Goal: Task Accomplishment & Management: Manage account settings

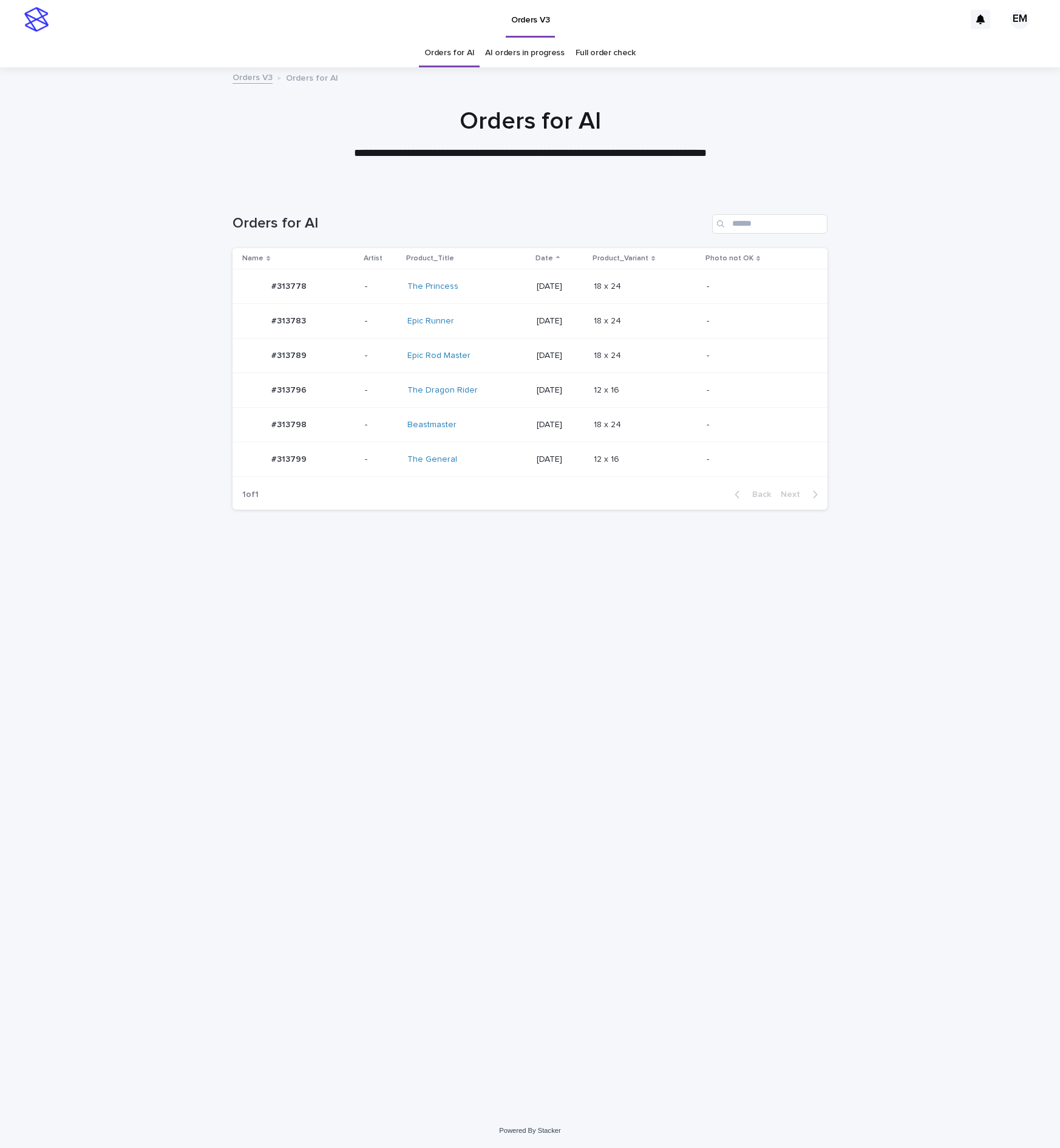
click at [335, 383] on div "#313796 #313796" at bounding box center [299, 390] width 113 height 25
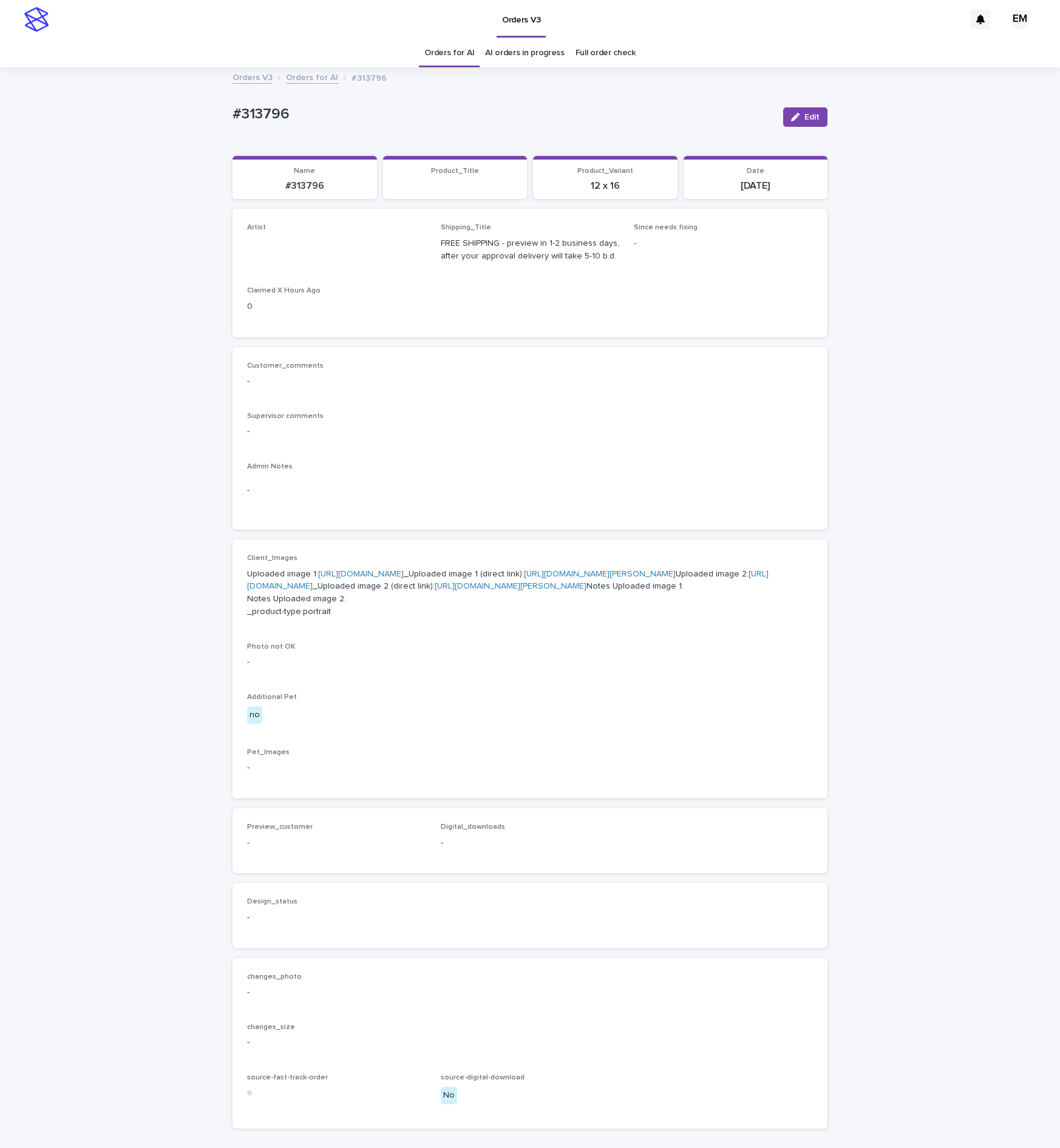
click at [804, 116] on span "Edit" at bounding box center [812, 117] width 15 height 9
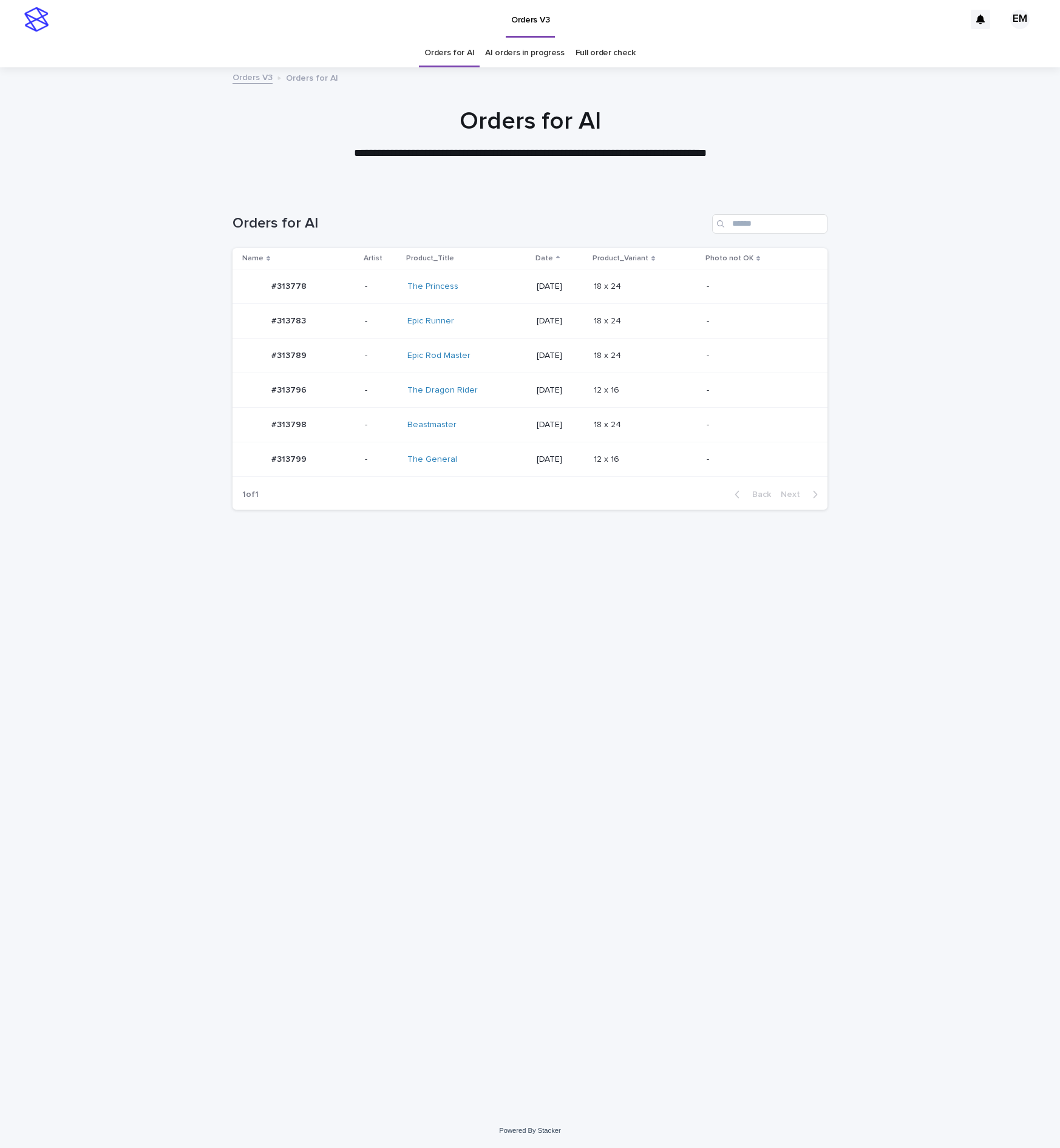
click at [344, 313] on div "#313783 #313783" at bounding box center [299, 322] width 113 height 25
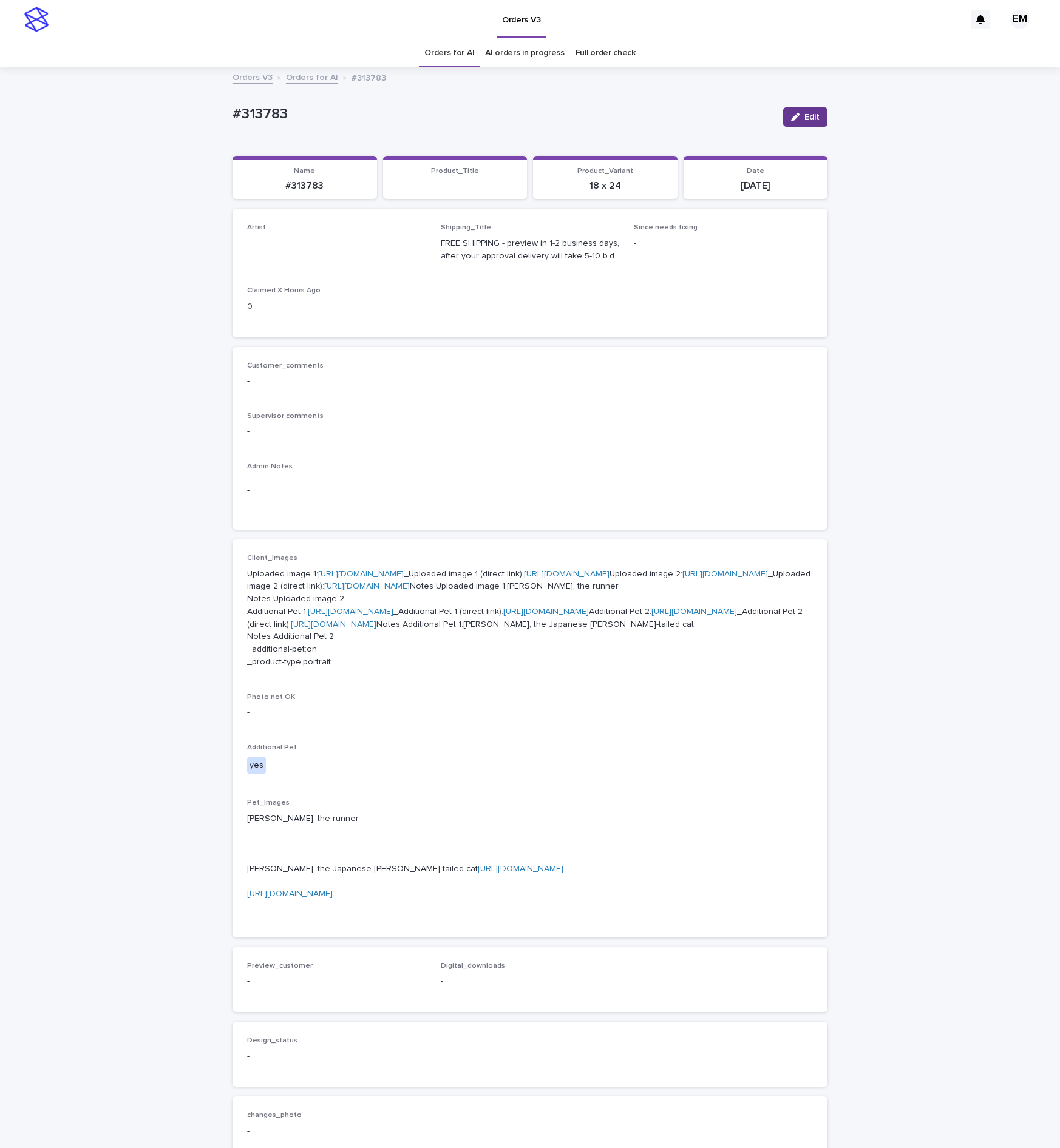
click at [804, 118] on span "Edit" at bounding box center [812, 117] width 15 height 9
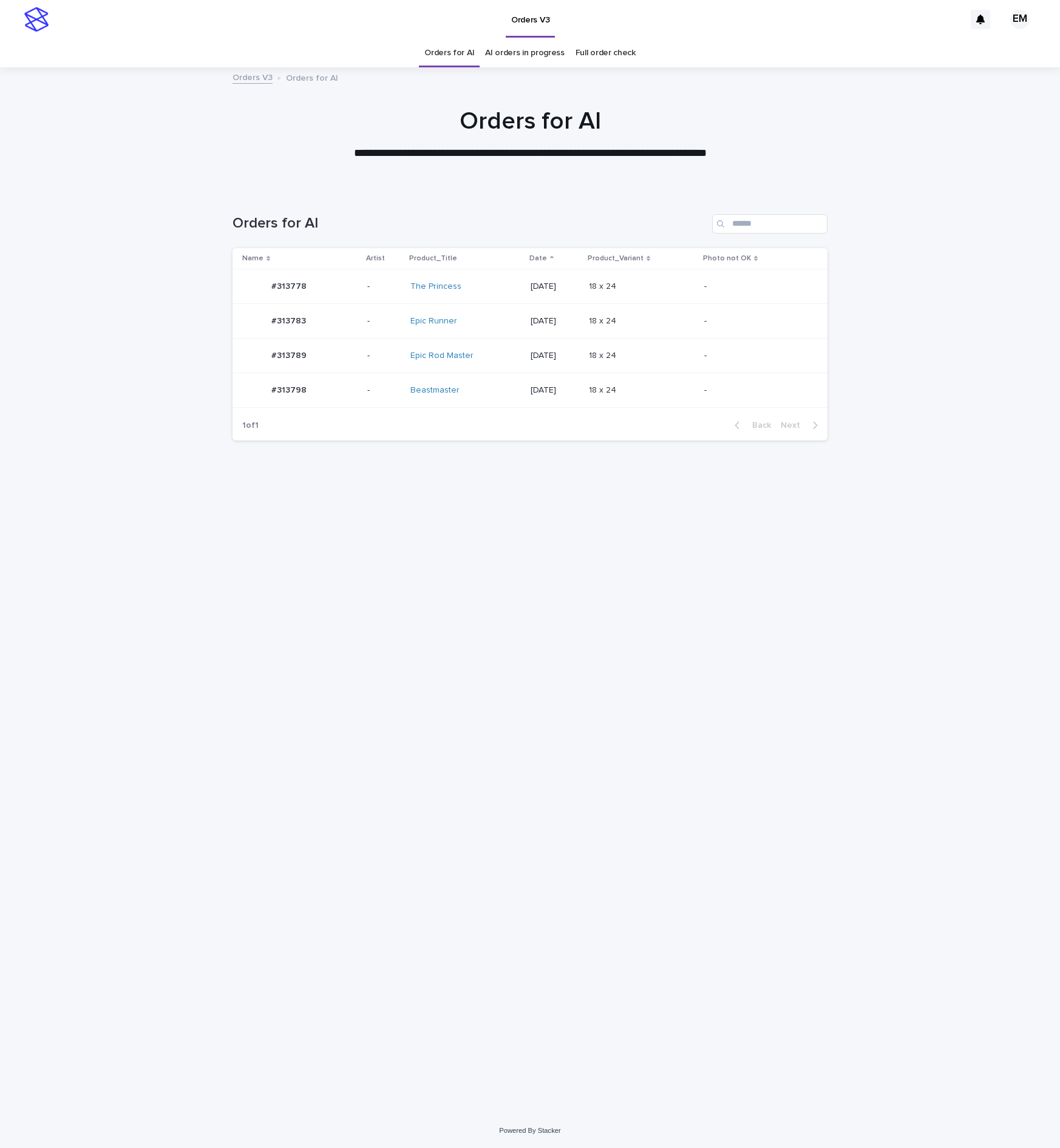
click at [367, 299] on td "-" at bounding box center [383, 286] width 43 height 34
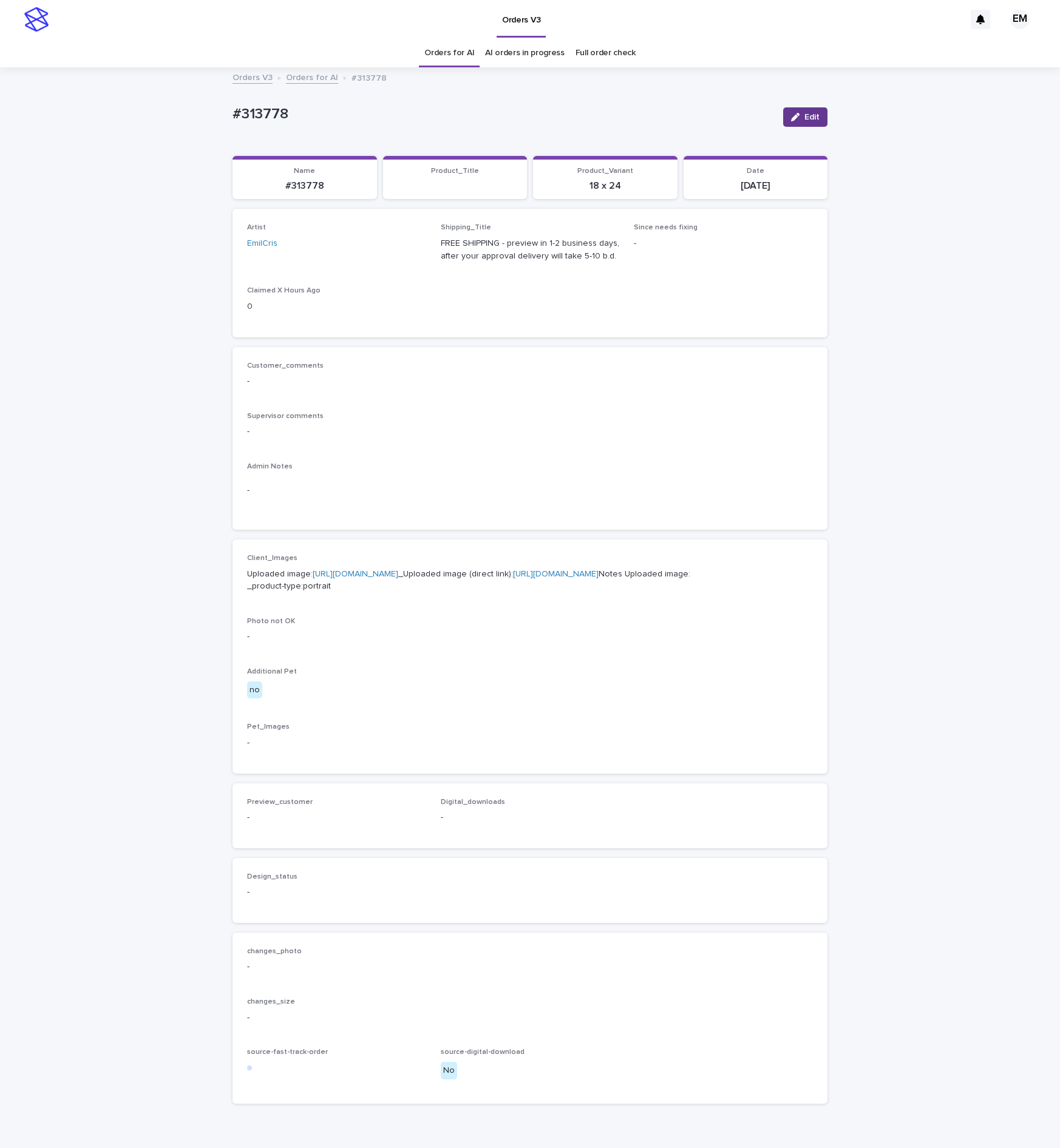
click at [794, 112] on button "Edit" at bounding box center [805, 117] width 44 height 19
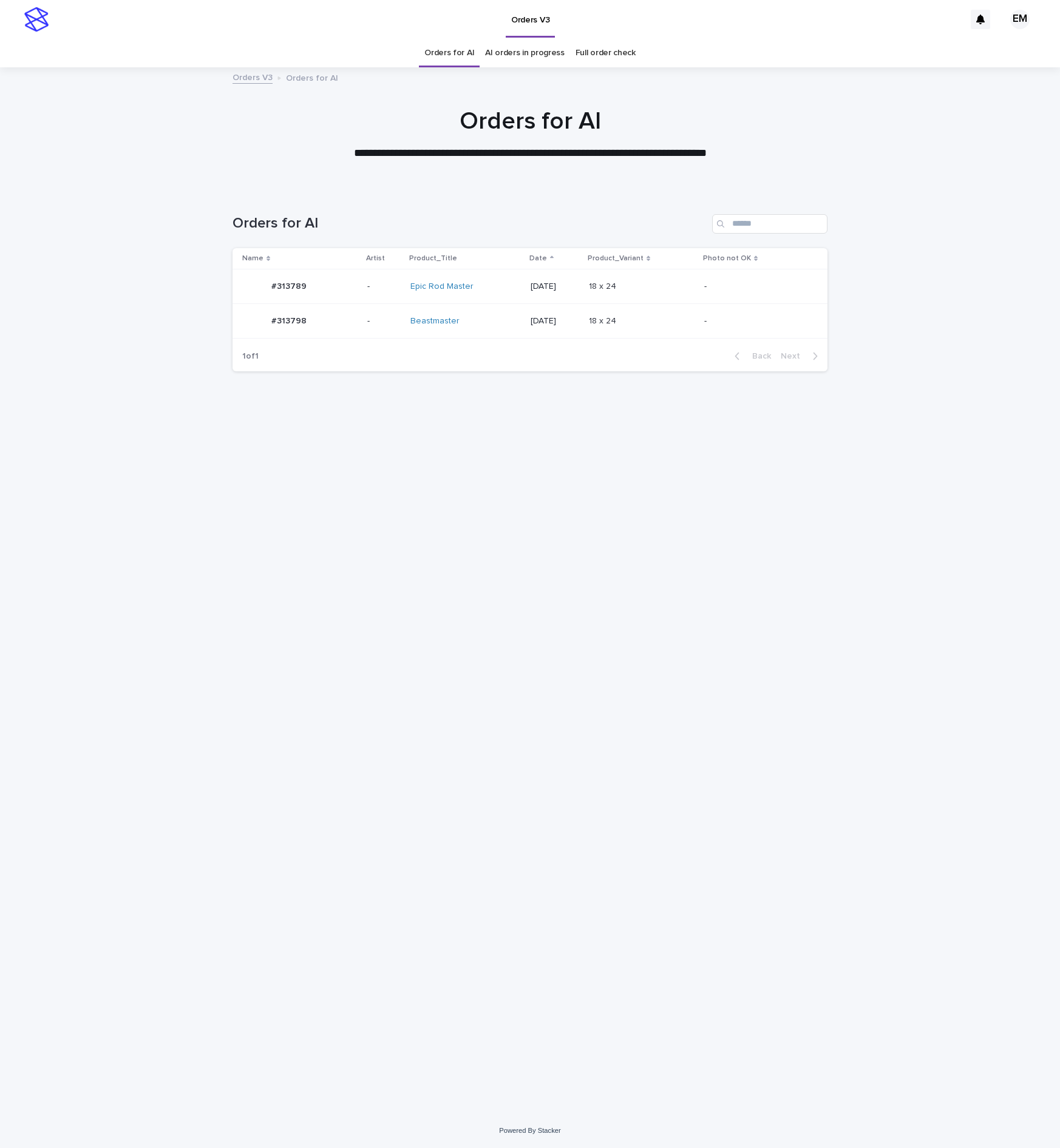
click at [367, 318] on p "-" at bounding box center [384, 322] width 33 height 11
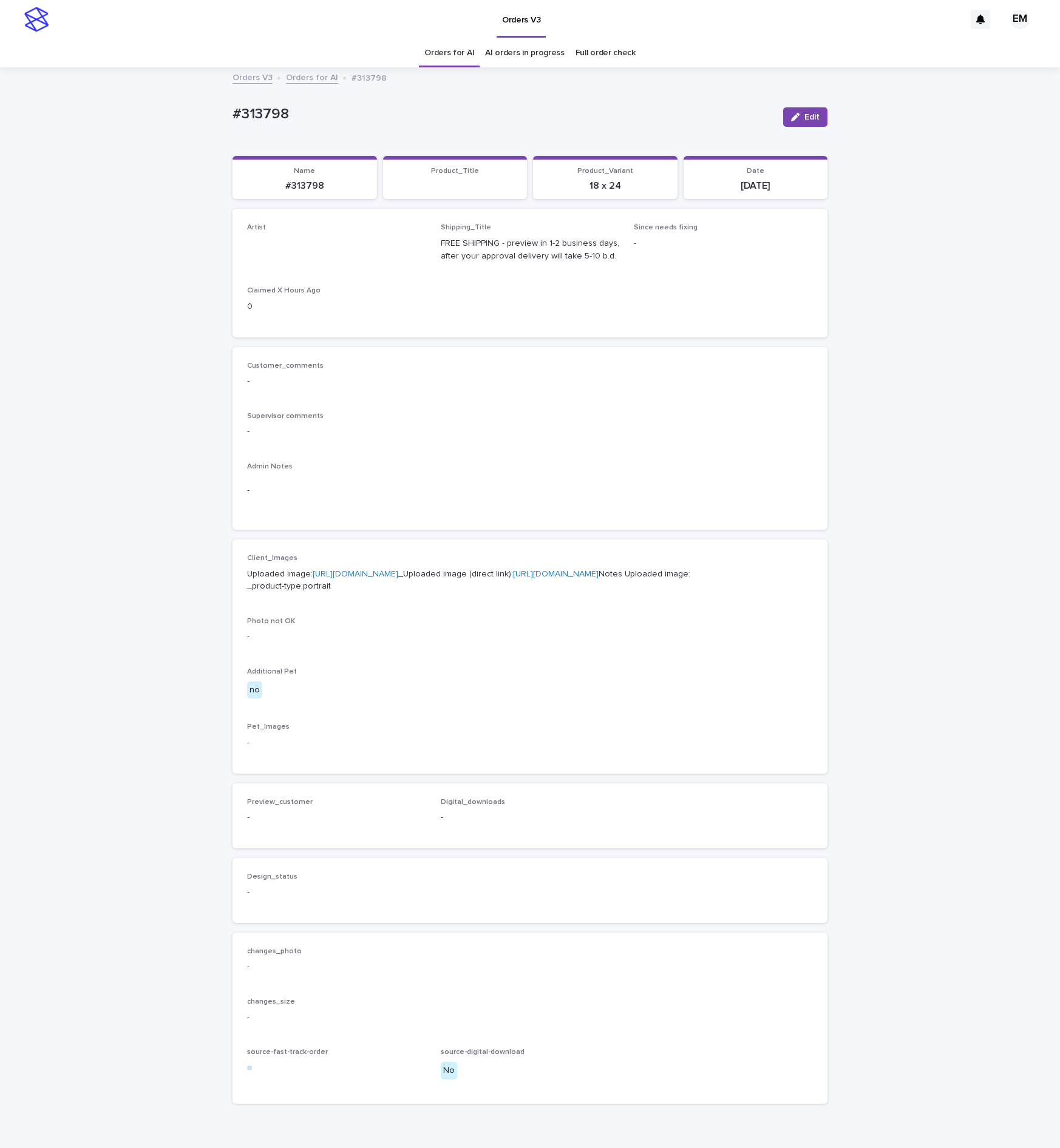
click at [811, 116] on button "Edit" at bounding box center [805, 117] width 44 height 19
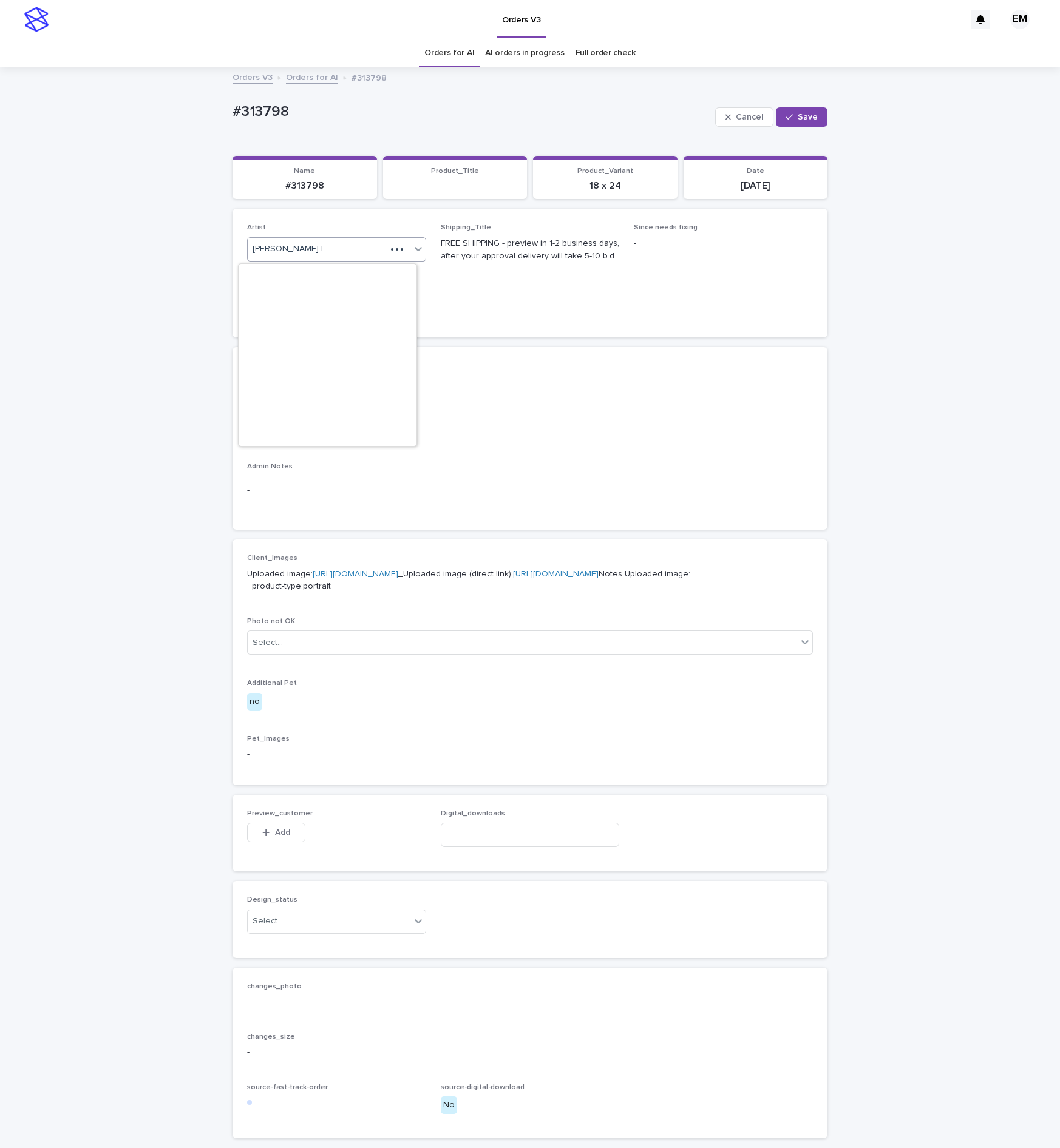
drag, startPoint x: 397, startPoint y: 254, endPoint x: 402, endPoint y: 248, distance: 7.8
click at [402, 253] on div at bounding box center [405, 249] width 40 height 23
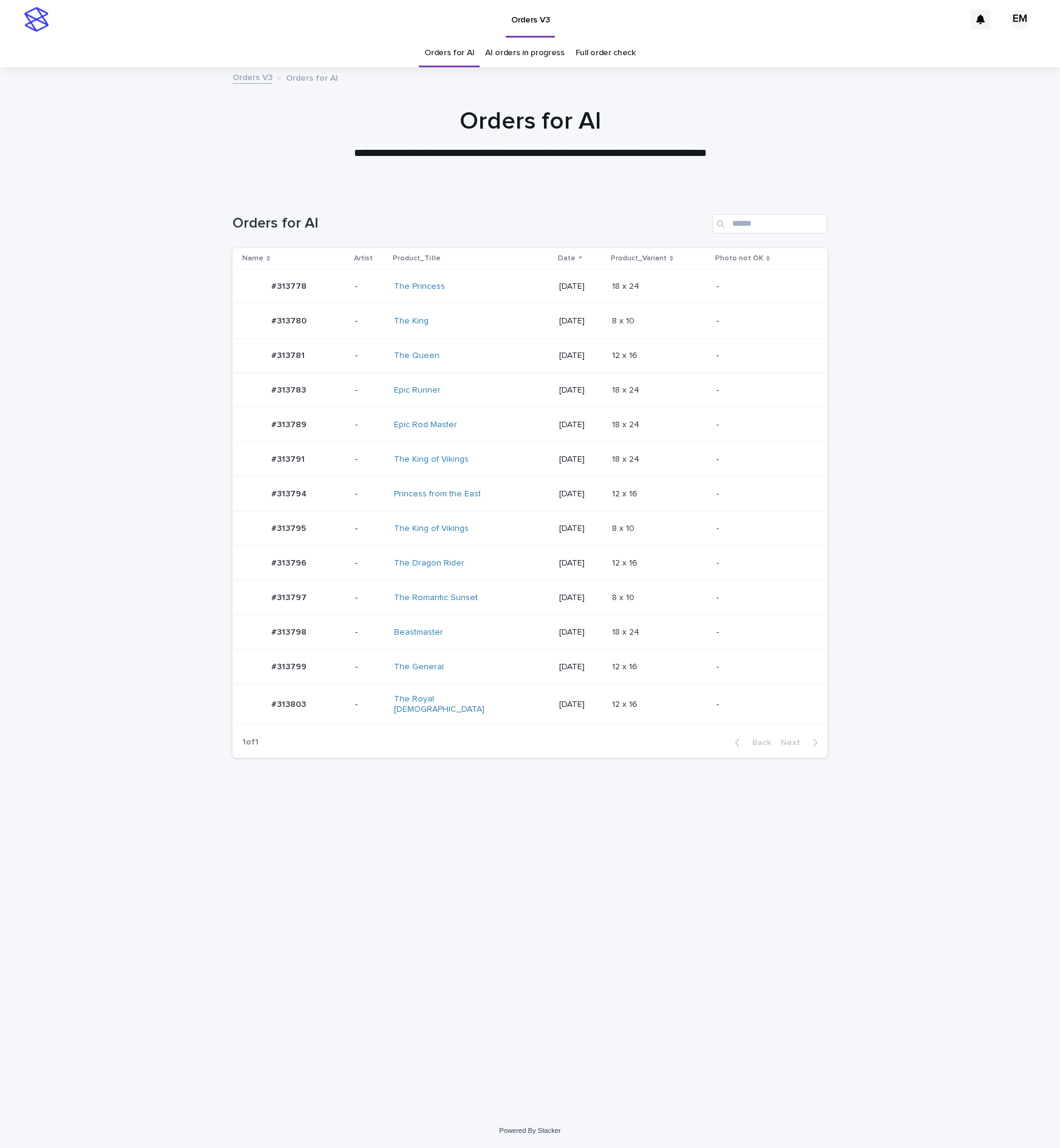
click at [971, 701] on div "Loading... Saving… Loading... Saving… Orders for AI Name Artist Product_Title D…" at bounding box center [530, 652] width 1060 height 923
click at [331, 534] on div "#313795 #313795" at bounding box center [293, 529] width 103 height 25
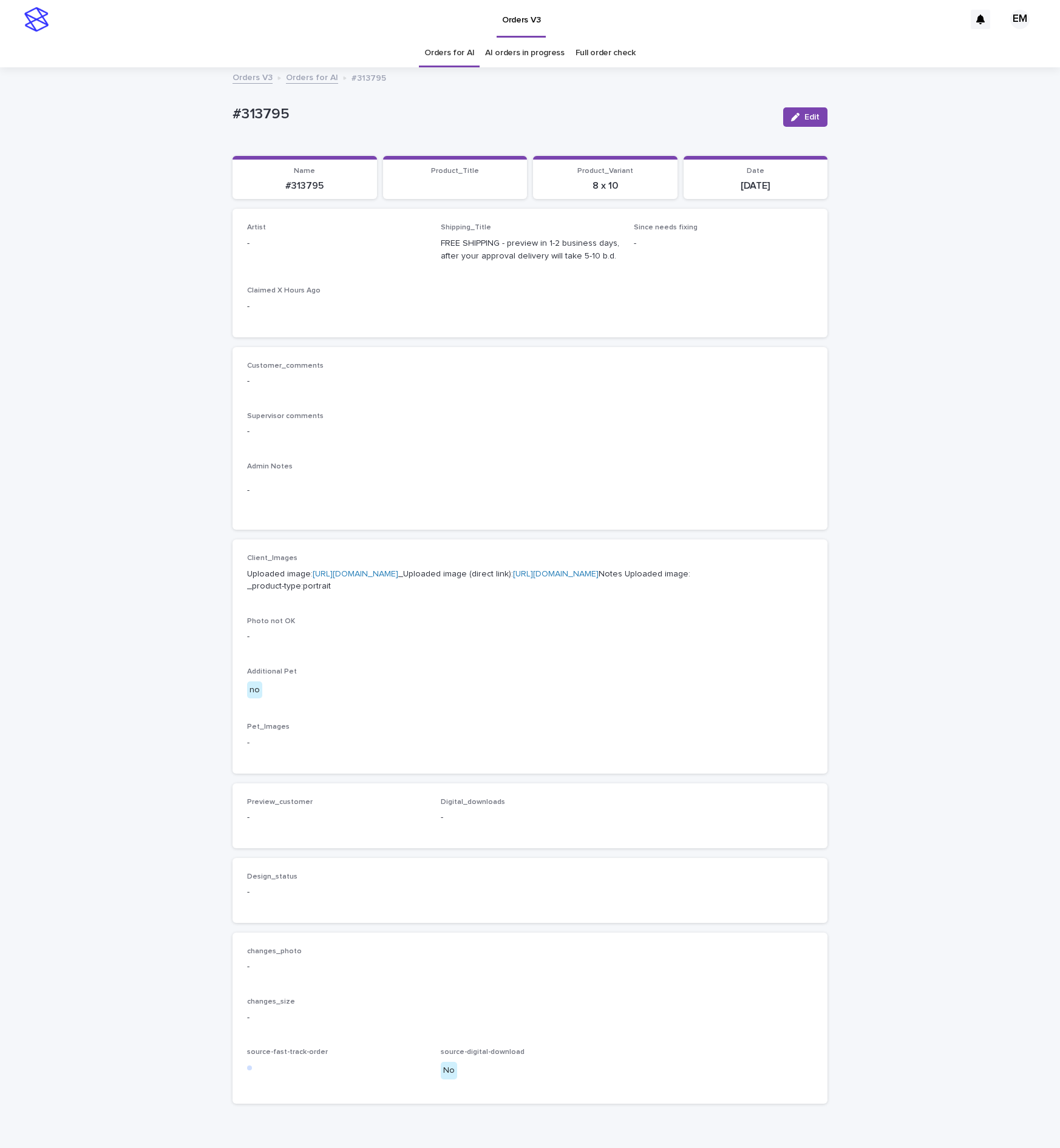
click at [804, 115] on span "Edit" at bounding box center [812, 117] width 15 height 9
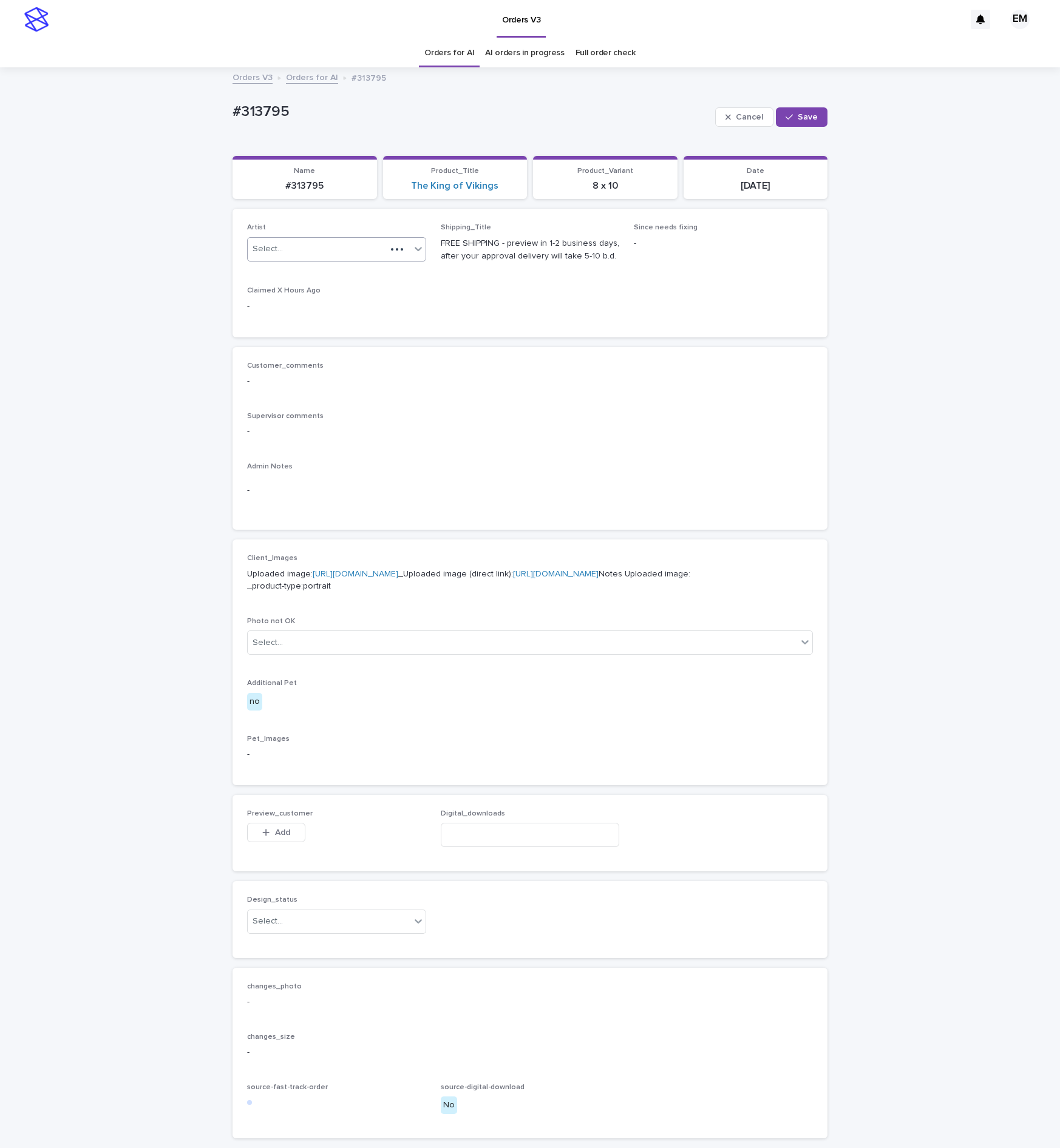
click at [372, 247] on div "Select..." at bounding box center [316, 248] width 138 height 20
paste input "**********"
type input "**********"
click at [344, 273] on div "EmersonHernandez" at bounding box center [328, 275] width 178 height 21
drag, startPoint x: 794, startPoint y: 122, endPoint x: 735, endPoint y: 68, distance: 80.0
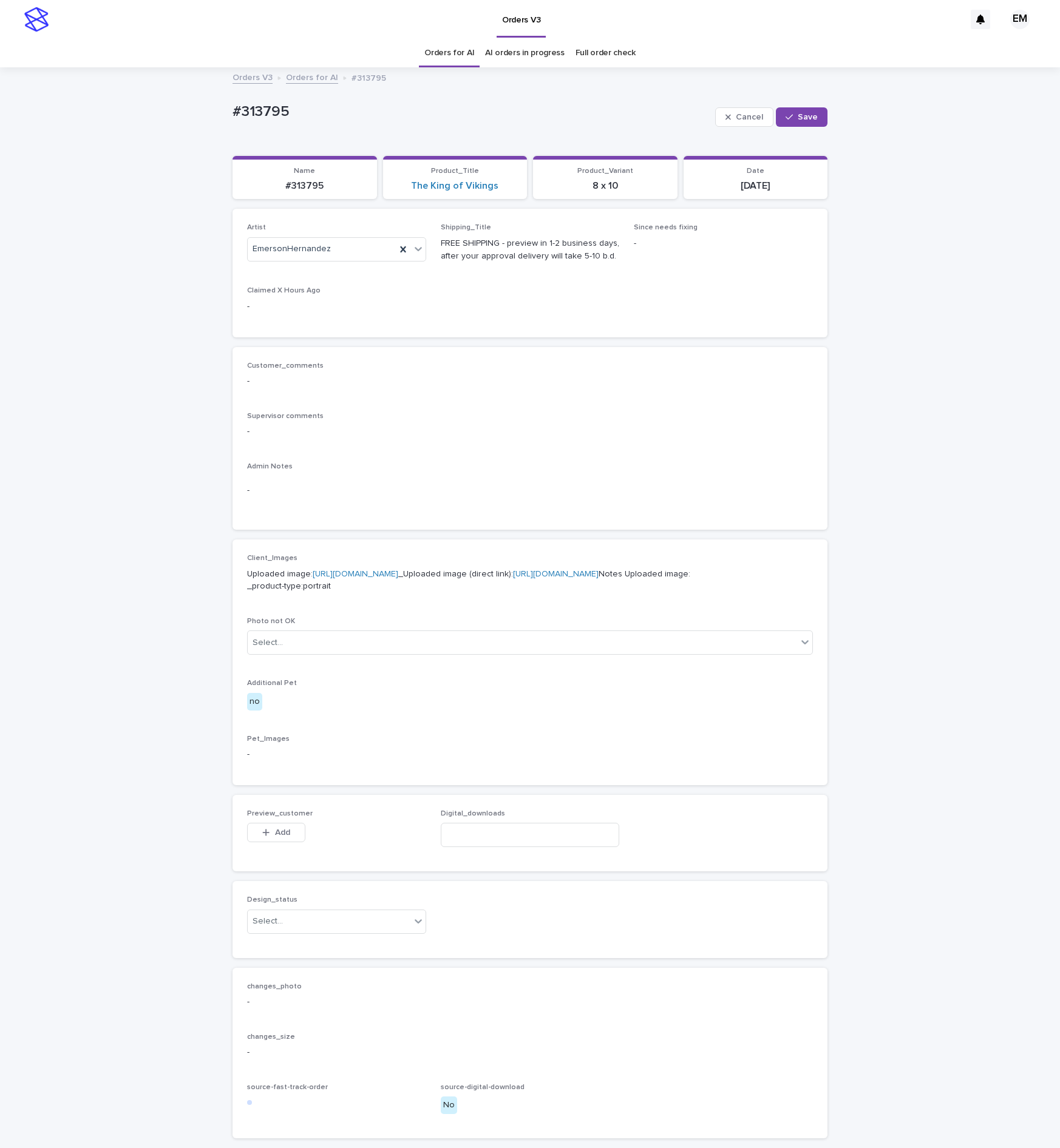
click at [797, 122] on button "Save" at bounding box center [801, 117] width 52 height 19
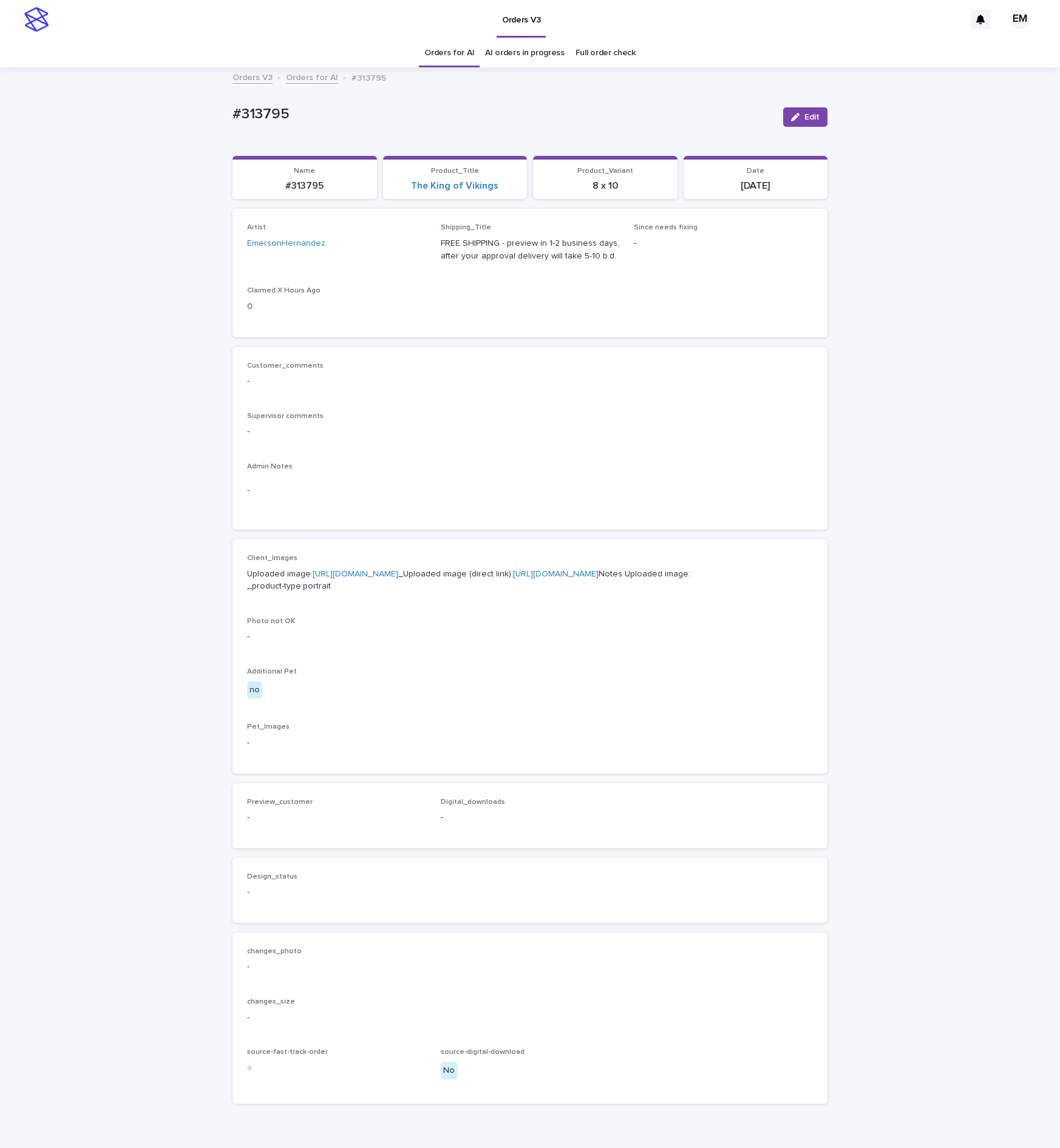
click at [93, 219] on div "Loading... Saving… Loading... Saving… #313795 Edit #313795 Edit Sorry, there wa…" at bounding box center [530, 621] width 1060 height 1106
